Goal: Task Accomplishment & Management: Manage account settings

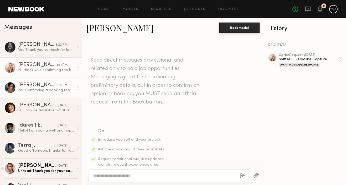
scroll to position [469, 0]
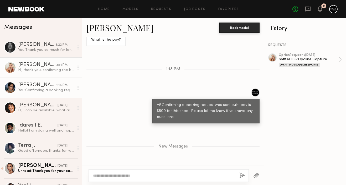
click at [42, 84] on div "[PERSON_NAME]" at bounding box center [37, 85] width 38 height 5
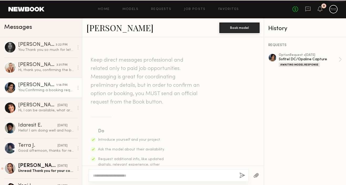
scroll to position [376, 0]
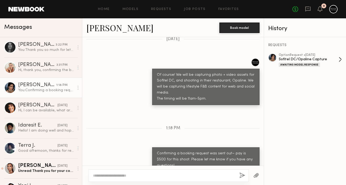
click at [320, 55] on div "option Request • [DATE]" at bounding box center [309, 55] width 60 height 3
